Goal: Task Accomplishment & Management: Manage account settings

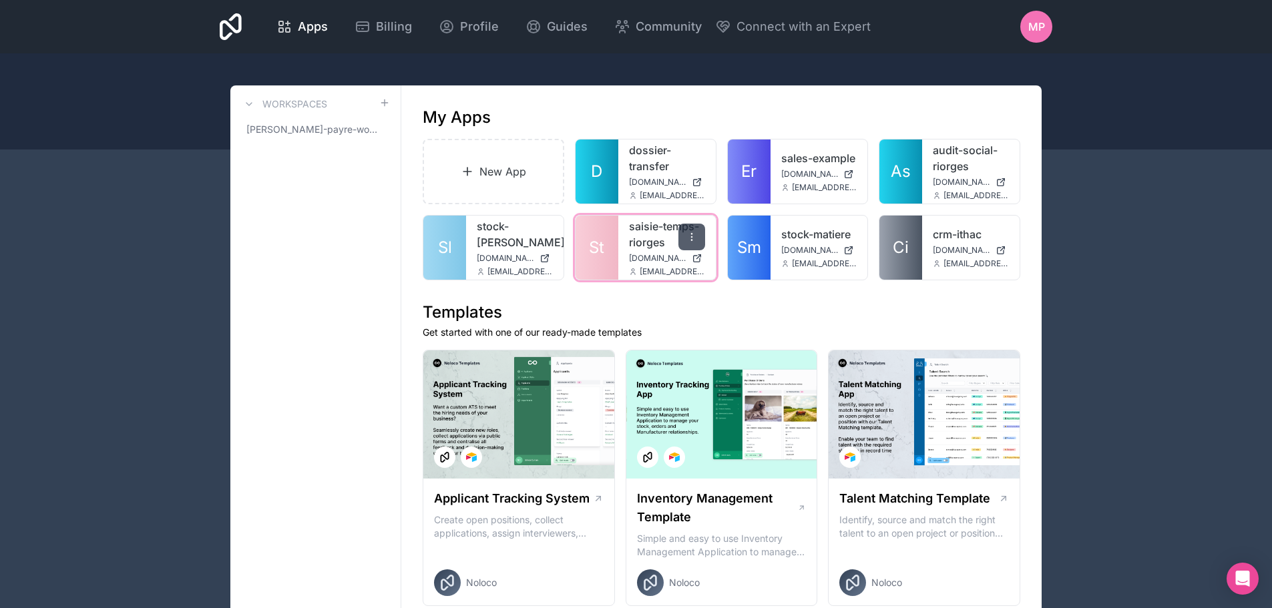
click at [688, 232] on icon at bounding box center [691, 237] width 11 height 11
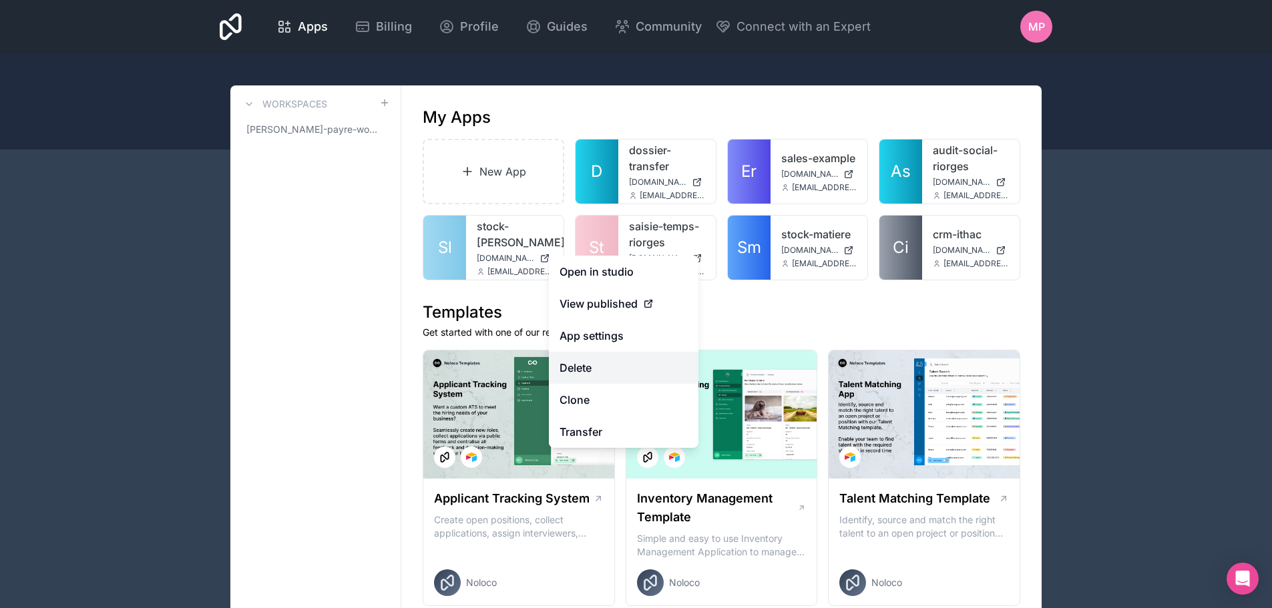
click at [587, 363] on button "Delete" at bounding box center [624, 368] width 150 height 32
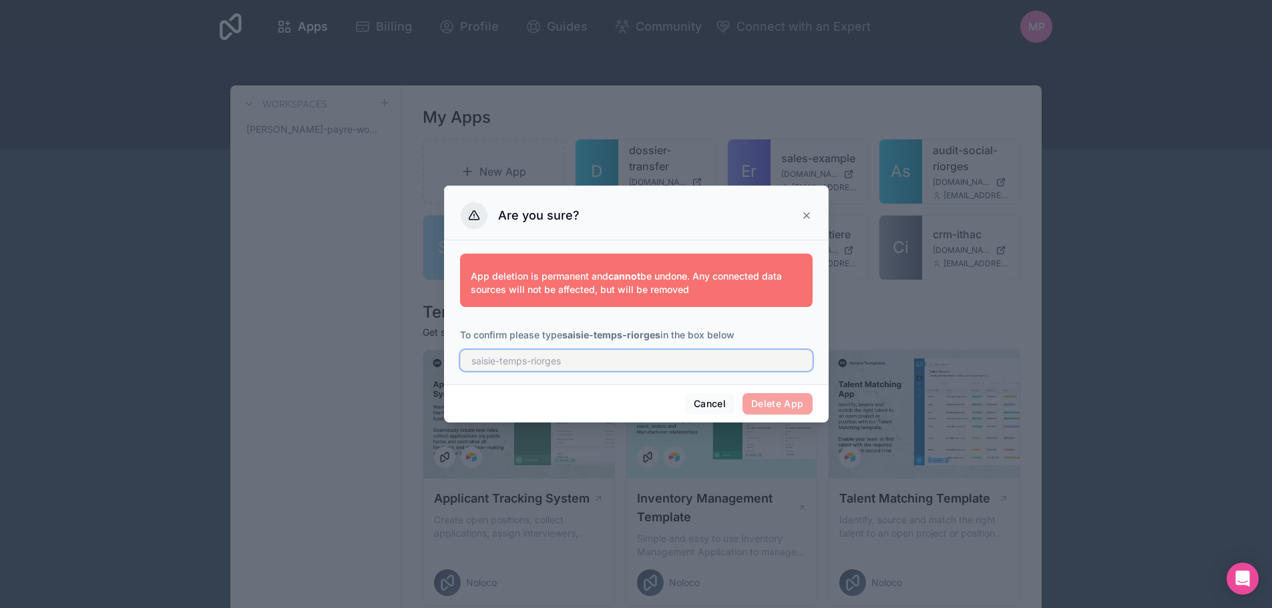
click at [607, 368] on input "text" at bounding box center [636, 360] width 353 height 21
type input "saisie-temps-riorges"
click at [773, 401] on button "Delete App" at bounding box center [778, 403] width 70 height 21
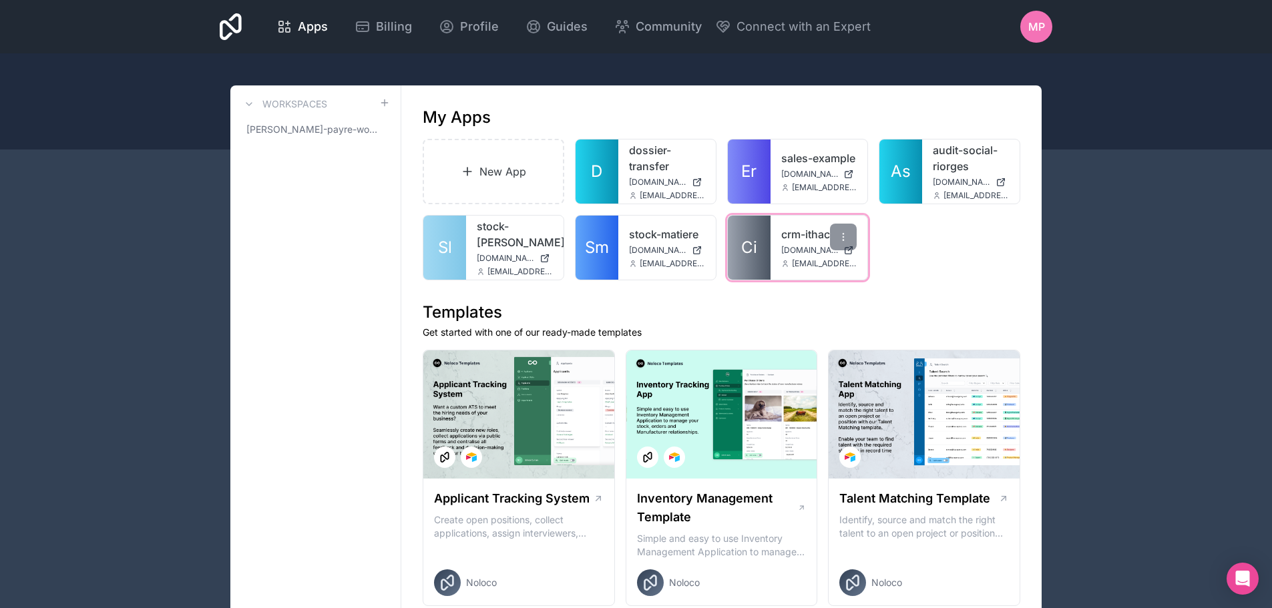
click at [779, 238] on div "crm-ithac crm-ithac.noloco.co matthieu.payre@ithac.fr" at bounding box center [819, 248] width 97 height 64
click at [757, 244] on span "Ci" at bounding box center [749, 247] width 16 height 21
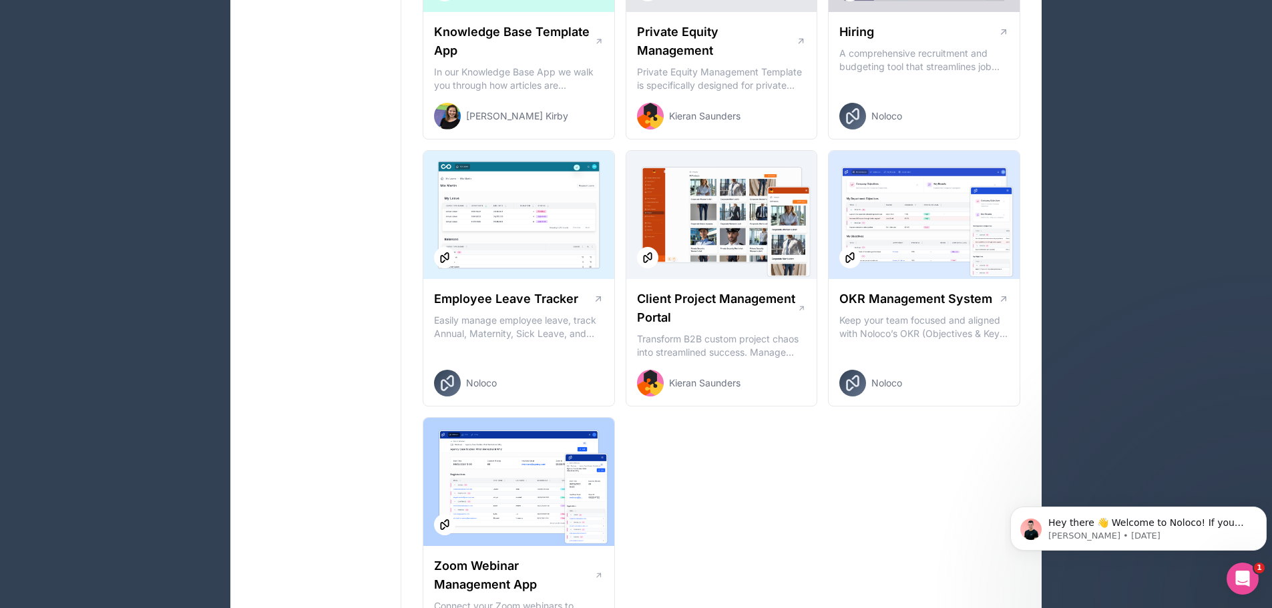
scroll to position [1803, 0]
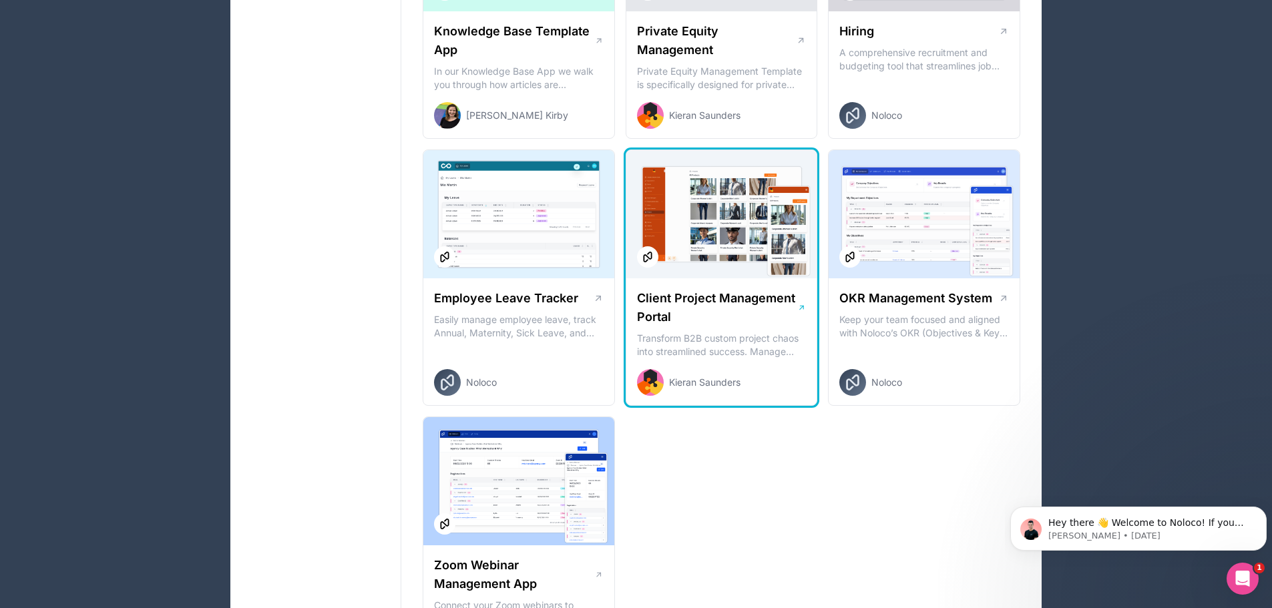
click at [733, 244] on div at bounding box center [721, 214] width 191 height 128
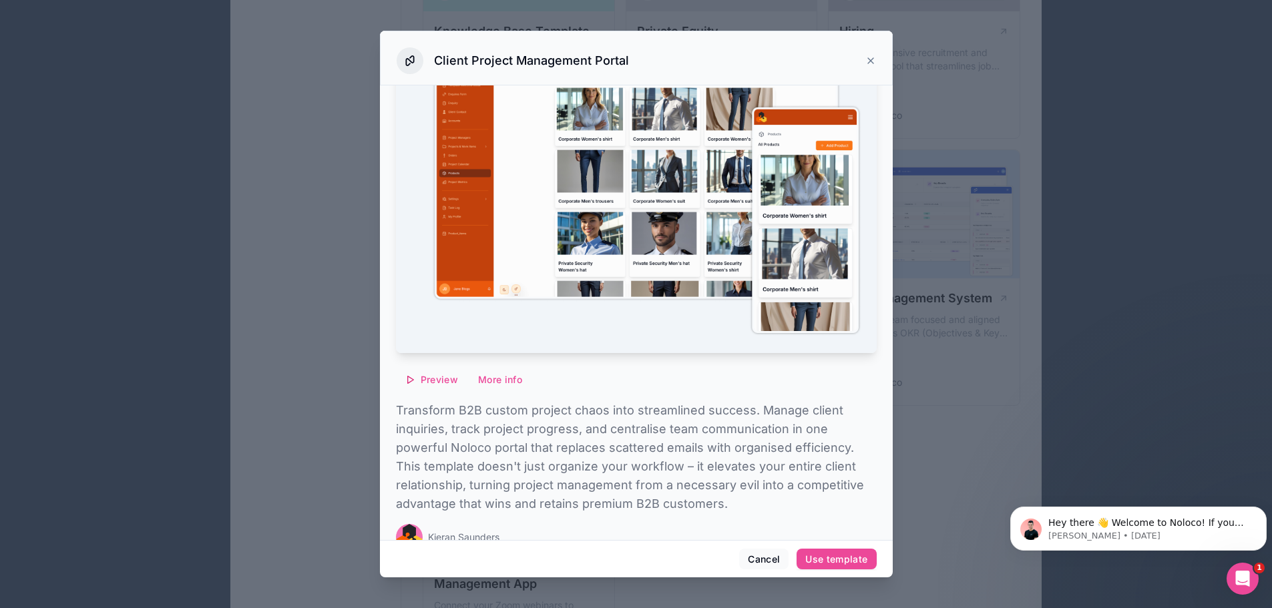
scroll to position [112, 0]
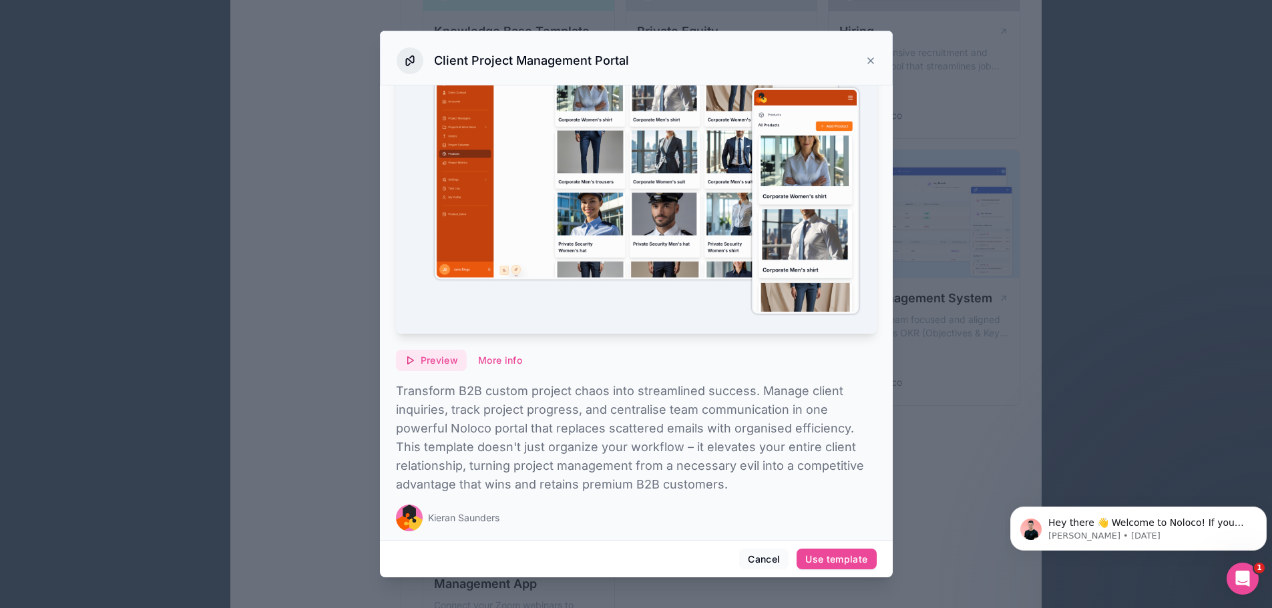
click at [428, 357] on span "Preview" at bounding box center [439, 361] width 37 height 12
click at [870, 63] on icon at bounding box center [870, 60] width 11 height 11
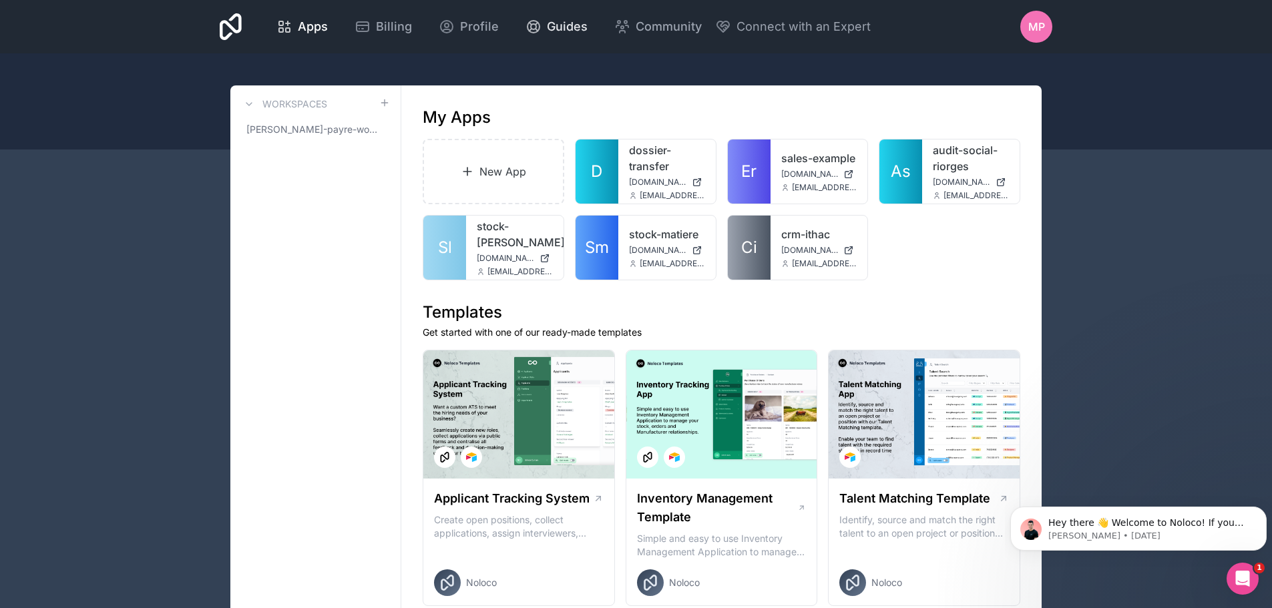
click at [554, 24] on span "Guides" at bounding box center [567, 26] width 41 height 19
